Goal: Information Seeking & Learning: Learn about a topic

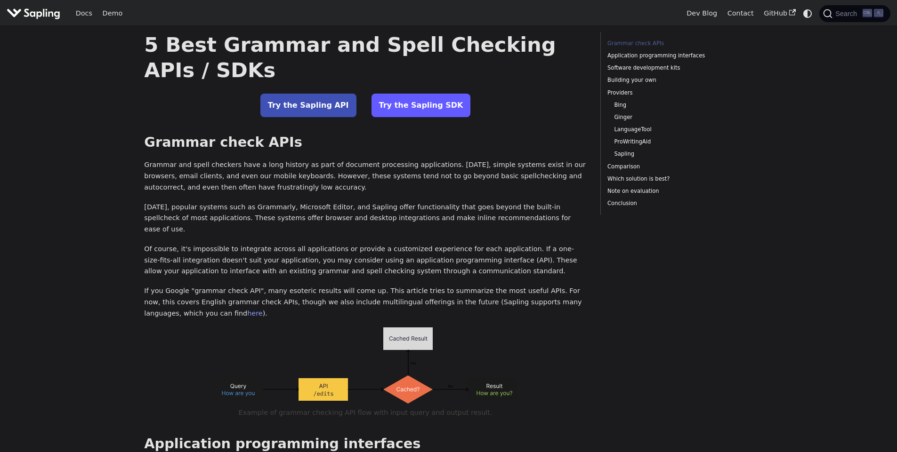
click at [409, 106] on link "Try the Sapling SDK" at bounding box center [420, 106] width 99 height 24
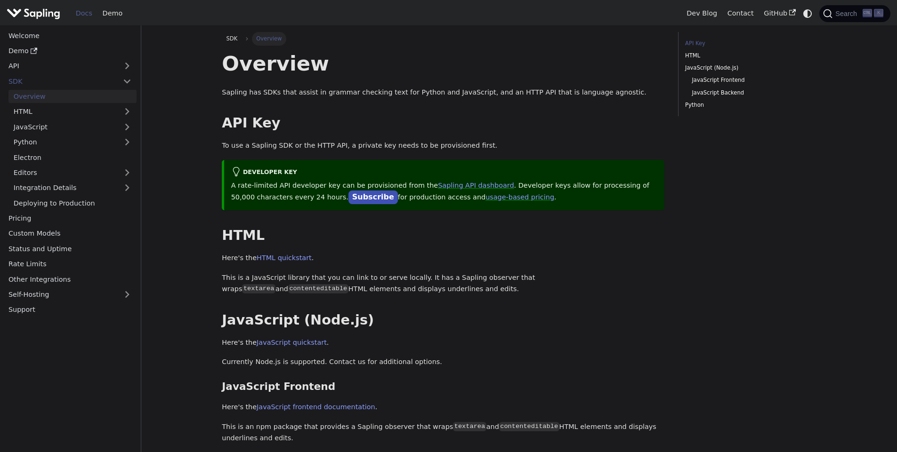
click at [46, 13] on img "Main" at bounding box center [34, 14] width 54 height 14
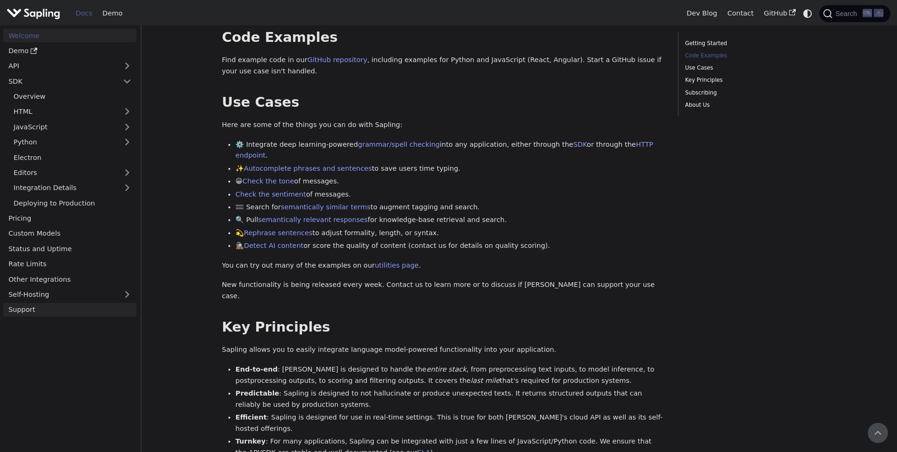
scroll to position [148, 0]
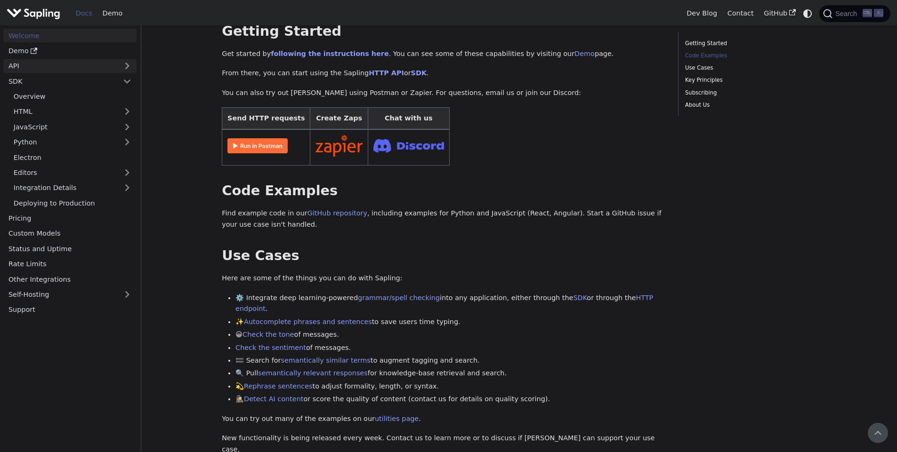
click at [43, 67] on link "API" at bounding box center [60, 66] width 114 height 14
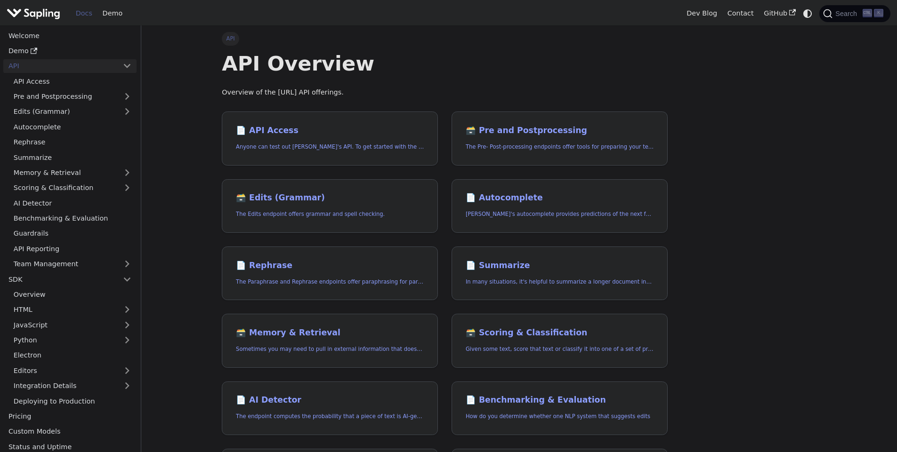
click at [43, 67] on link "API" at bounding box center [60, 66] width 114 height 14
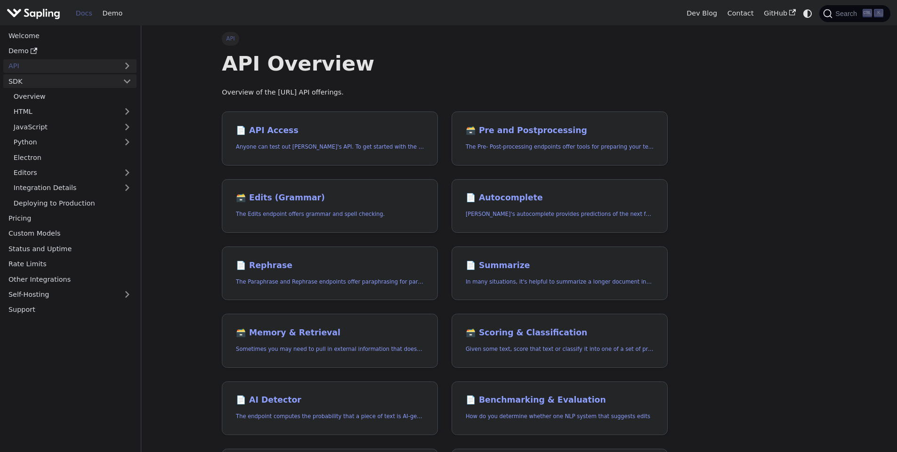
click at [39, 83] on link "SDK" at bounding box center [60, 81] width 114 height 14
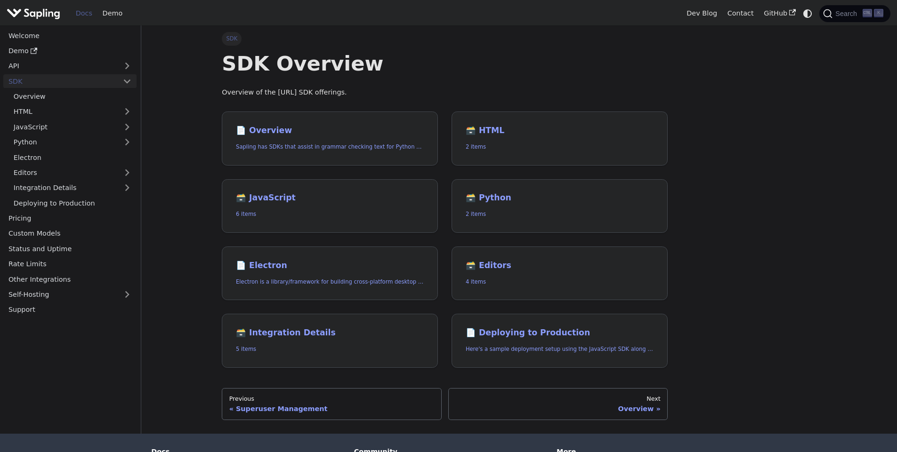
click at [39, 83] on link "SDK" at bounding box center [60, 81] width 114 height 14
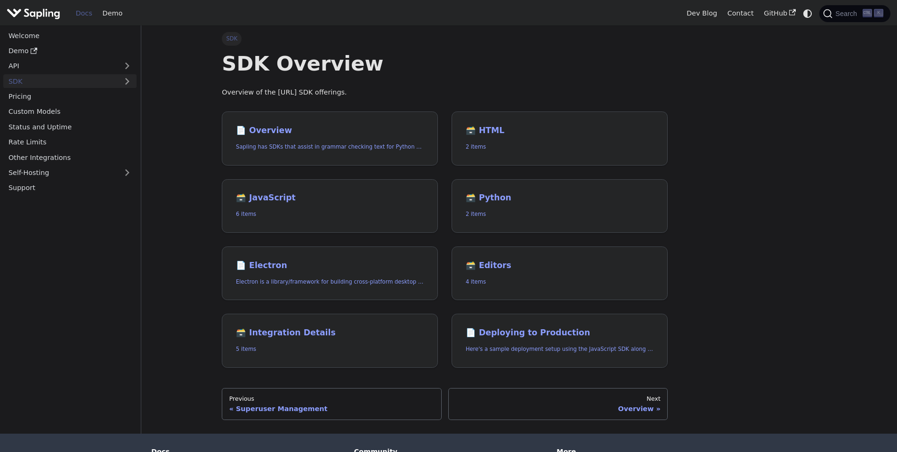
click at [41, 80] on link "SDK" at bounding box center [60, 81] width 114 height 14
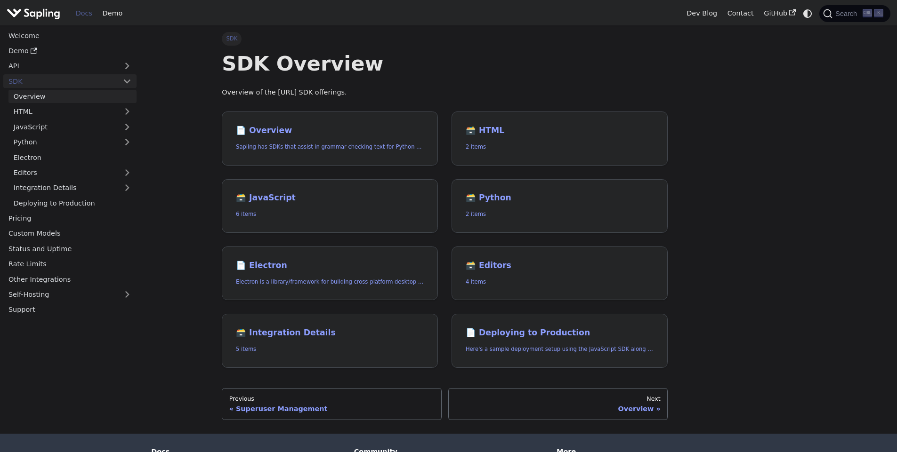
click at [40, 95] on link "Overview" at bounding box center [72, 97] width 128 height 14
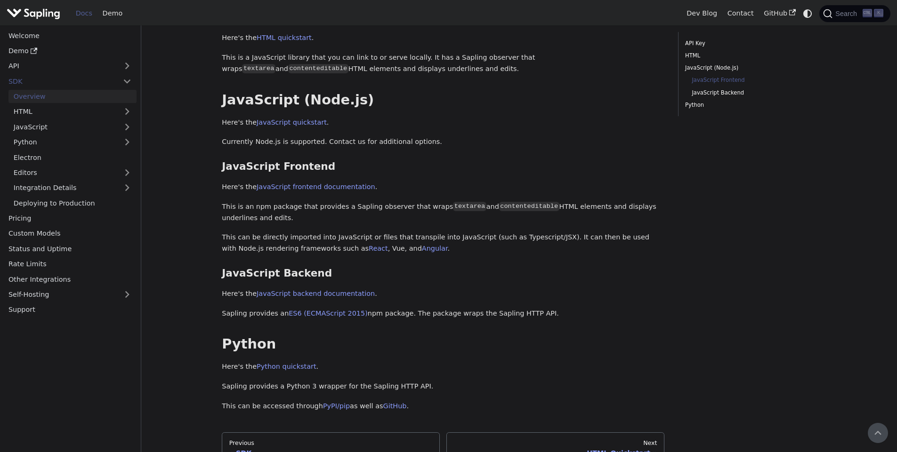
scroll to position [65, 0]
